Goal: Transaction & Acquisition: Register for event/course

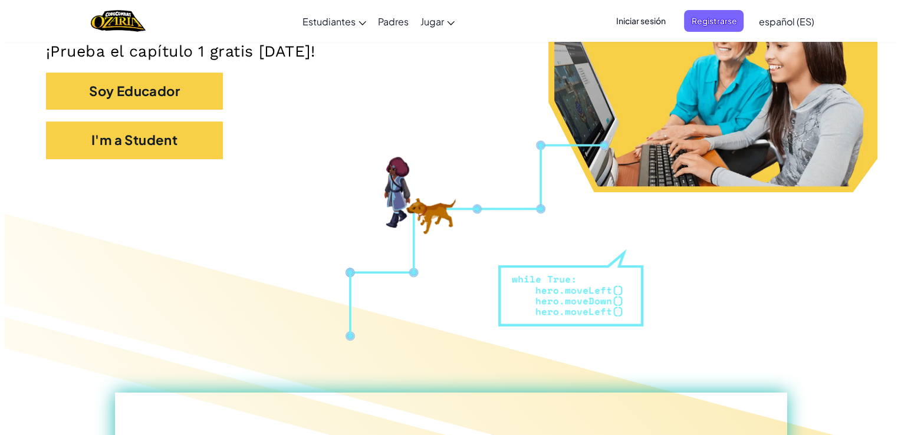
scroll to position [304, 0]
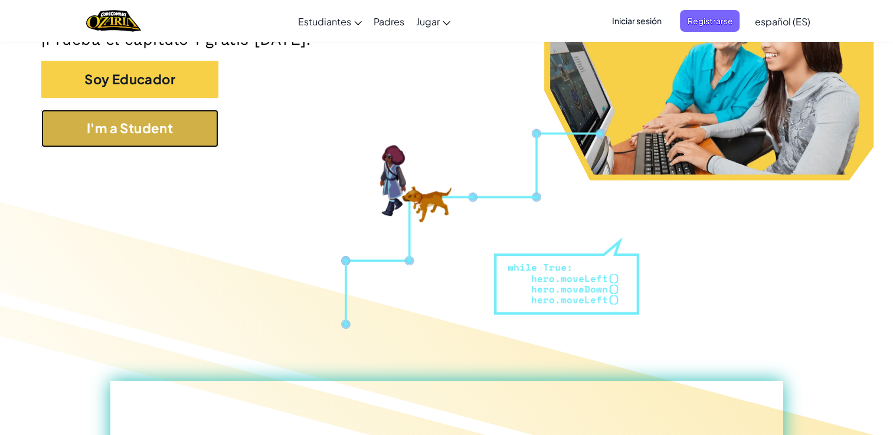
click at [186, 137] on button "I'm a Student" at bounding box center [129, 128] width 177 height 37
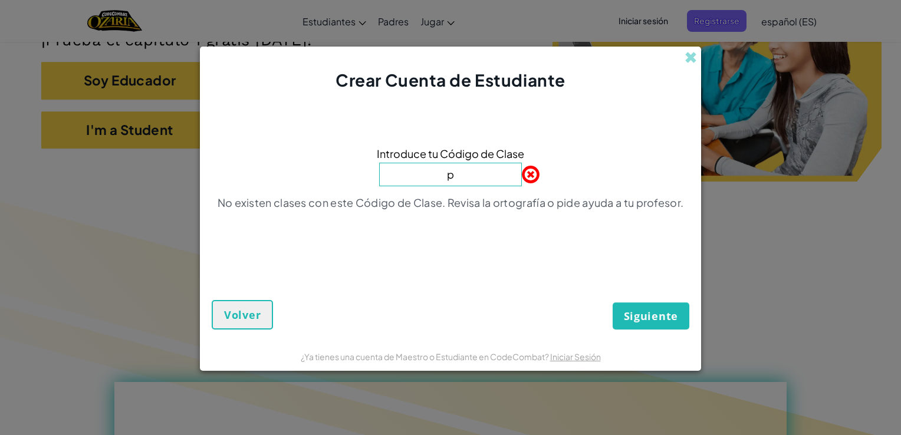
type input "PaintkeyGame"
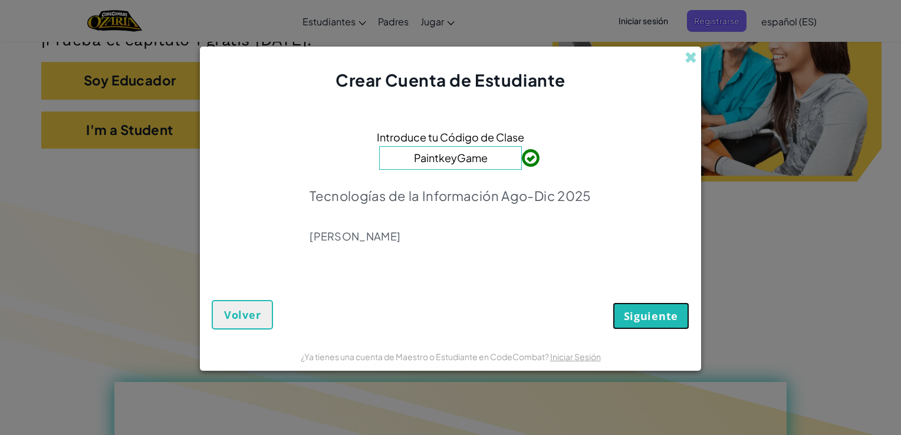
click at [665, 317] on span "Siguiente" at bounding box center [651, 316] width 54 height 14
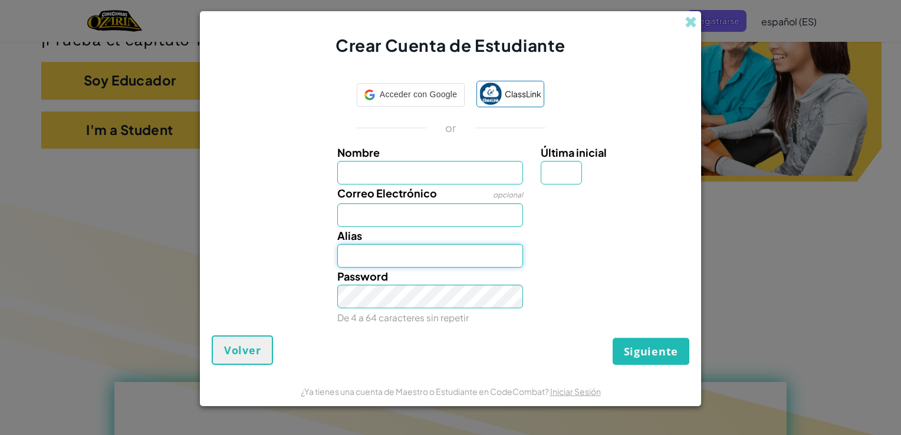
type input "[EMAIL_ADDRESS][DOMAIN_NAME]"
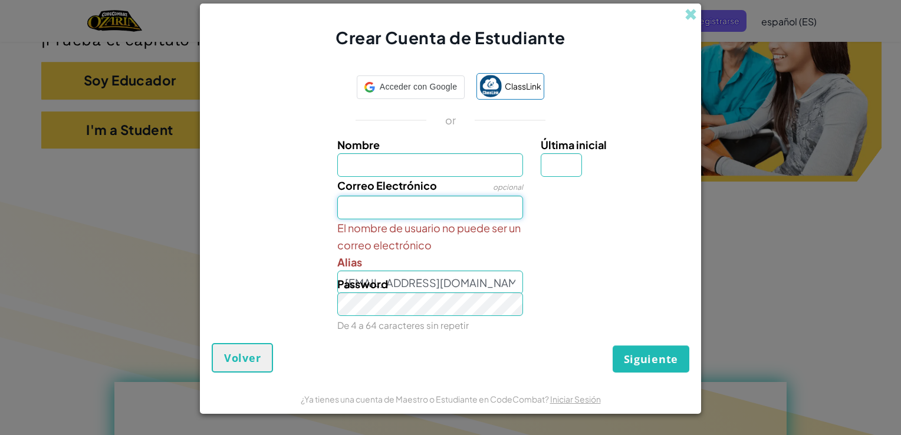
click at [343, 211] on input "Correo Electrónico" at bounding box center [430, 208] width 186 height 24
click at [373, 209] on input "al" at bounding box center [430, 208] width 186 height 24
type input "[EMAIL_ADDRESS][DOMAIN_NAME]"
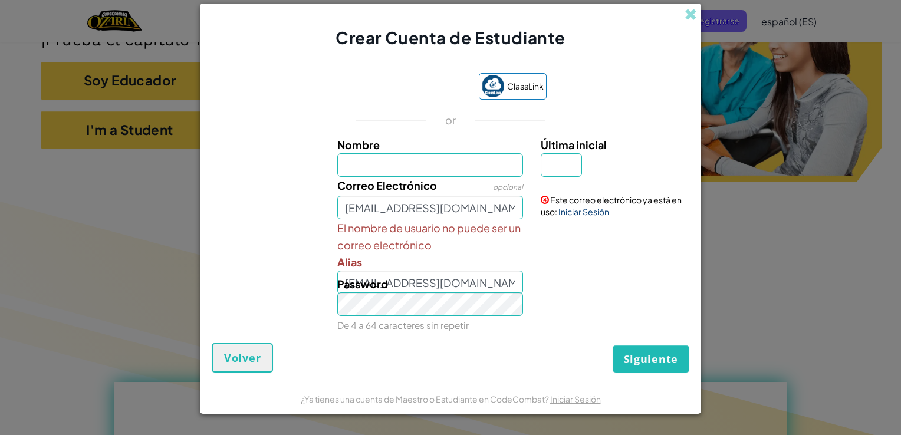
click at [586, 214] on link "Iniciar Sesión" at bounding box center [584, 211] width 51 height 11
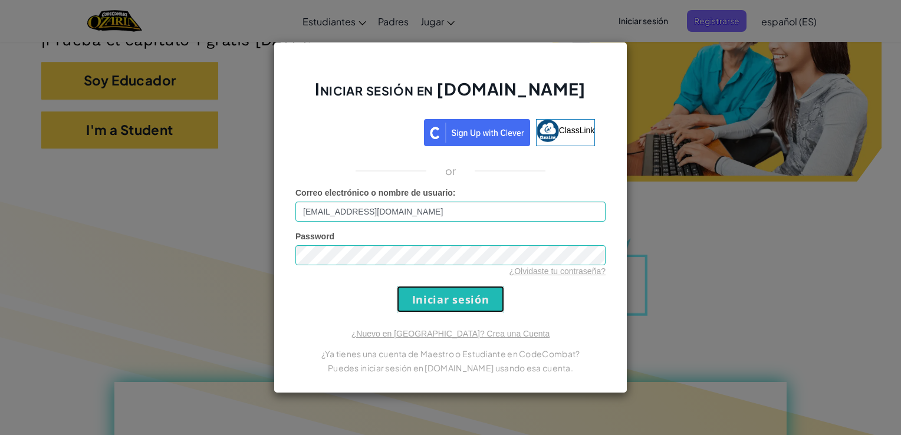
click at [488, 308] on input "Iniciar sesión" at bounding box center [450, 299] width 107 height 27
